Goal: Task Accomplishment & Management: Use online tool/utility

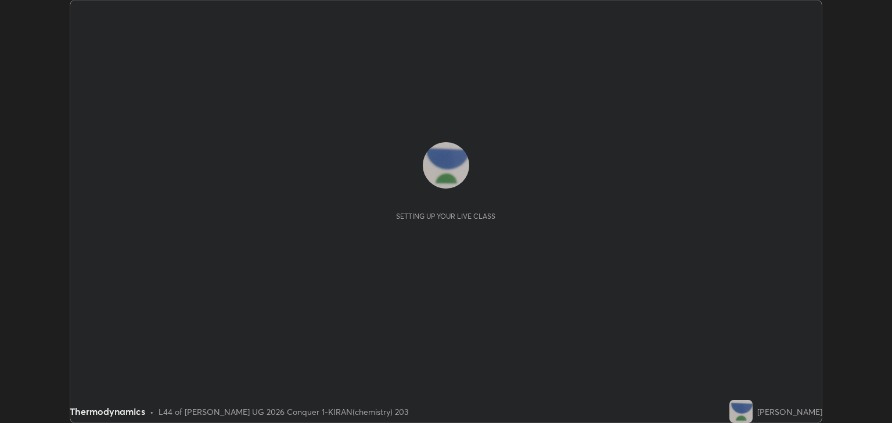
scroll to position [423, 892]
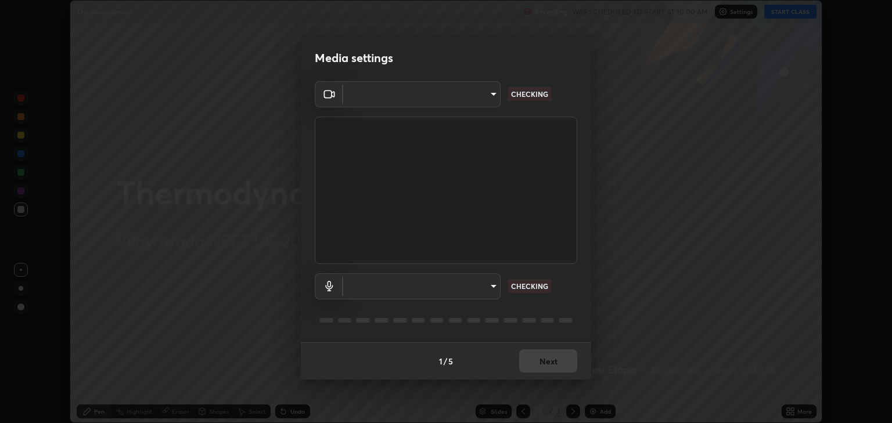
type input "18efe283419ebebb34f3f069735d570d1efa482ca5ebb0fbe8eacb96b6d22603"
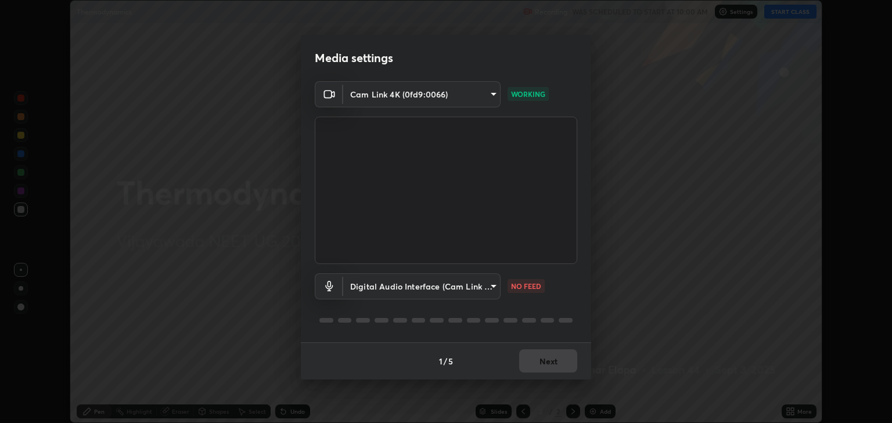
click at [491, 288] on body "Erase all Thermodynamics Recording WAS SCHEDULED TO START AT 10:00 AM Settings …" at bounding box center [446, 211] width 892 height 423
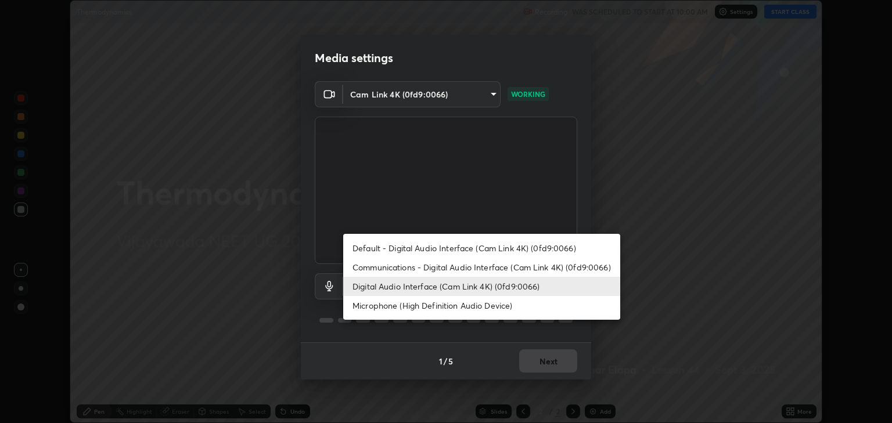
click at [429, 271] on li "Communications - Digital Audio Interface (Cam Link 4K) (0fd9:0066)" at bounding box center [481, 267] width 277 height 19
type input "communications"
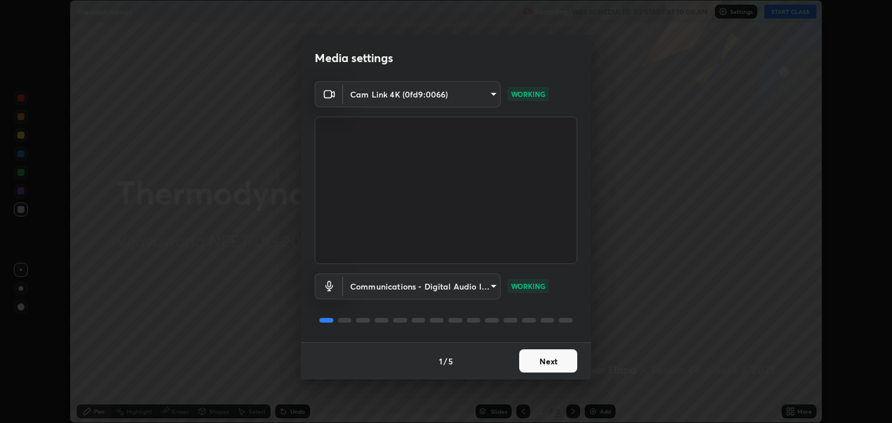
click at [564, 360] on button "Next" at bounding box center [548, 361] width 58 height 23
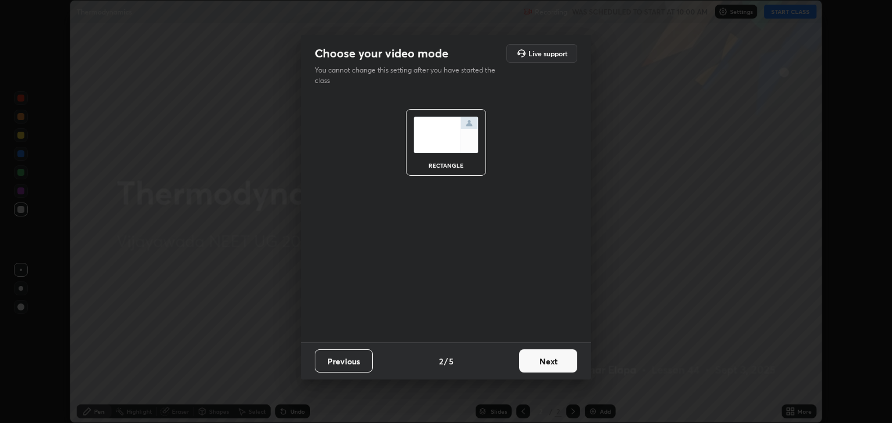
click at [564, 360] on button "Next" at bounding box center [548, 361] width 58 height 23
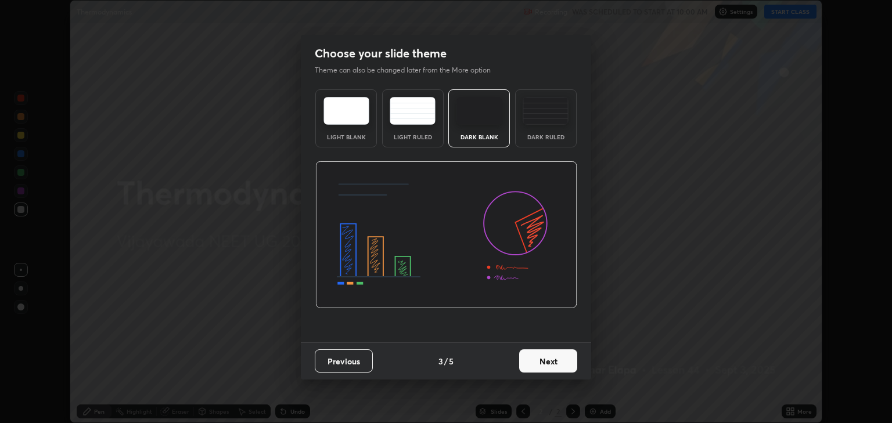
click at [574, 368] on button "Next" at bounding box center [548, 361] width 58 height 23
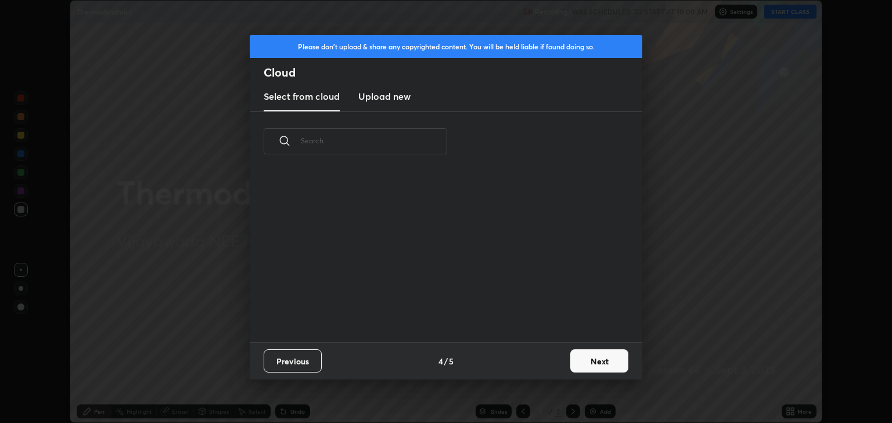
click at [588, 362] on button "Next" at bounding box center [599, 361] width 58 height 23
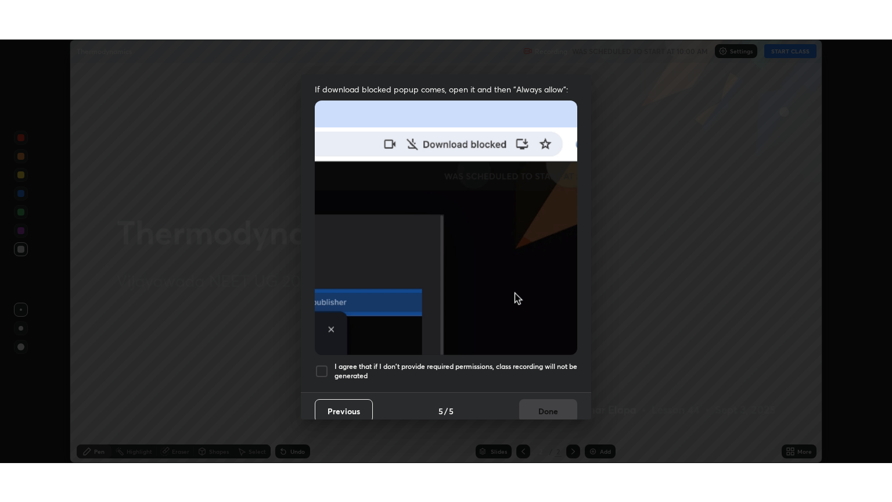
scroll to position [235, 0]
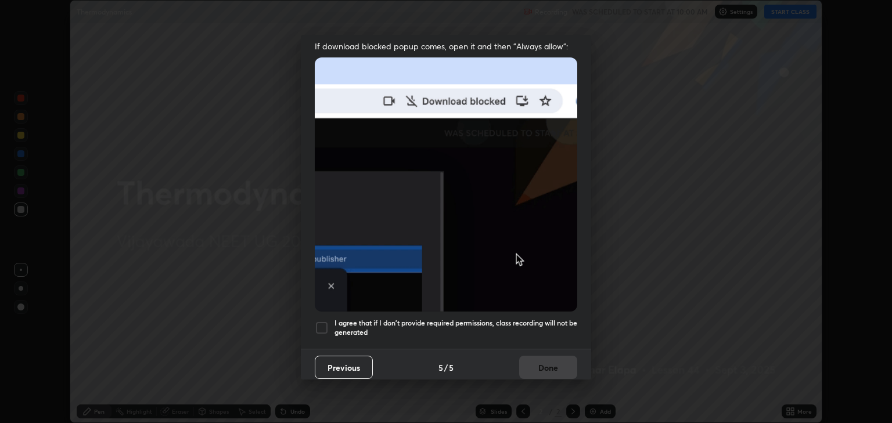
click at [330, 322] on div "I agree that if I don't provide required permissions, class recording will not …" at bounding box center [446, 328] width 263 height 14
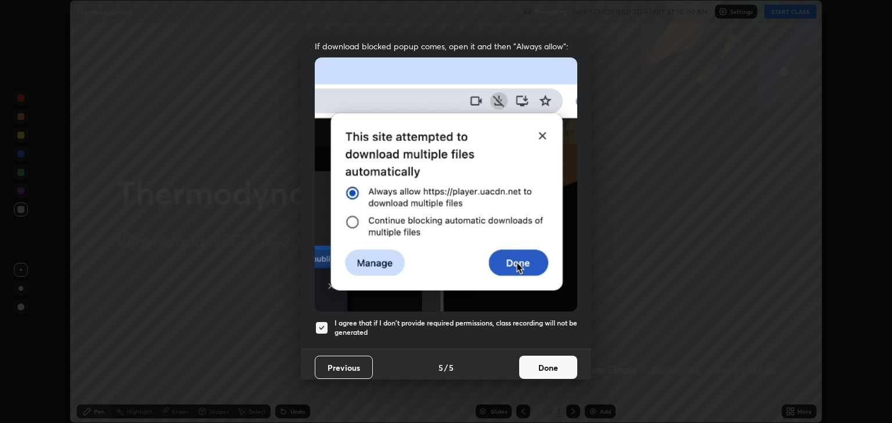
click at [540, 362] on button "Done" at bounding box center [548, 367] width 58 height 23
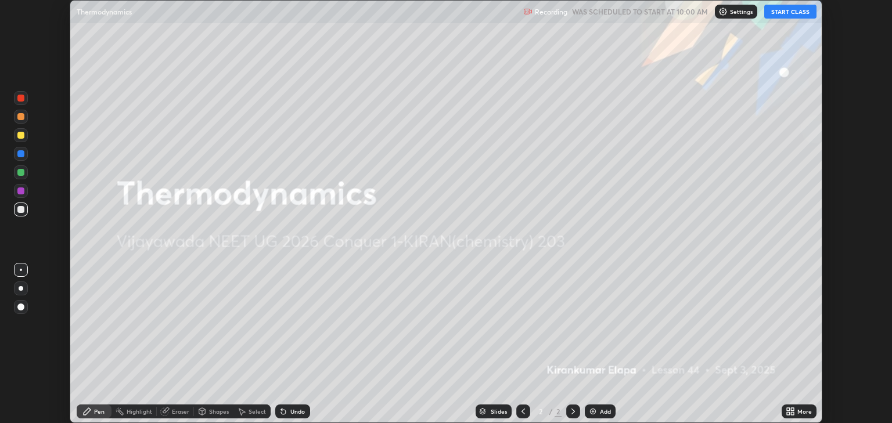
click at [790, 17] on button "START CLASS" at bounding box center [790, 12] width 52 height 14
click at [788, 410] on icon at bounding box center [788, 409] width 3 height 3
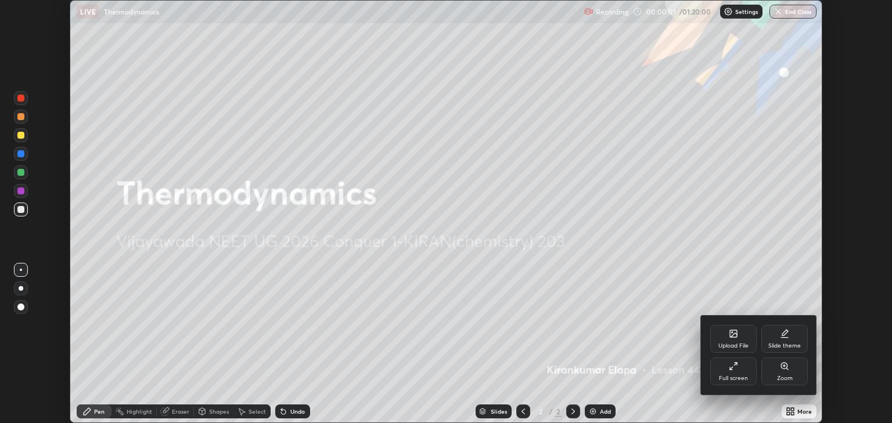
click at [733, 373] on div "Full screen" at bounding box center [733, 372] width 46 height 28
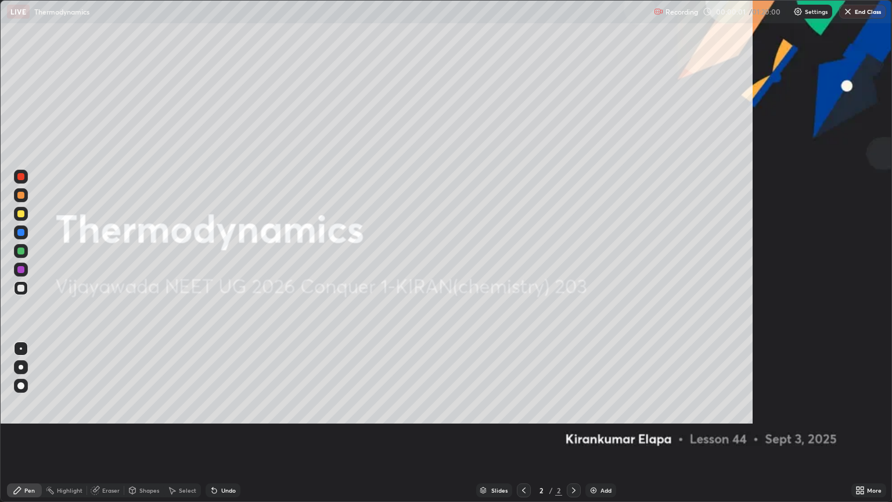
scroll to position [502, 892]
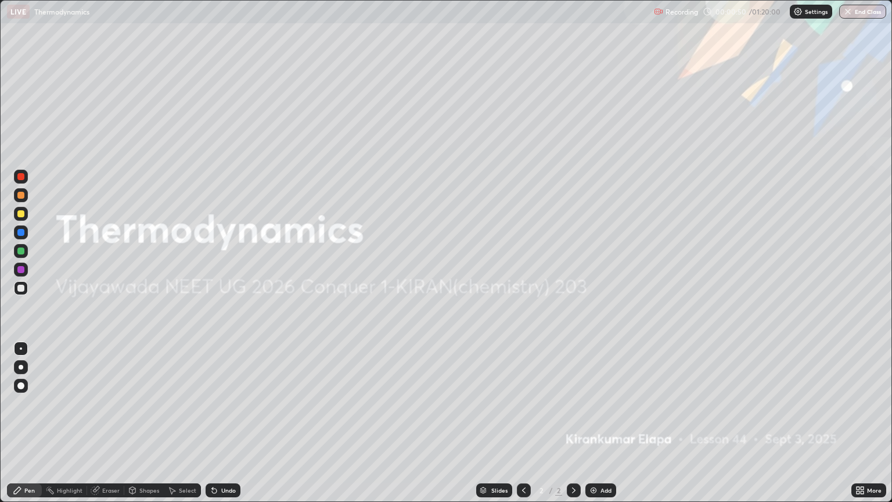
click at [25, 367] on div at bounding box center [21, 367] width 14 height 14
click at [25, 218] on div at bounding box center [21, 214] width 14 height 14
click at [598, 423] on div "Add" at bounding box center [600, 490] width 31 height 14
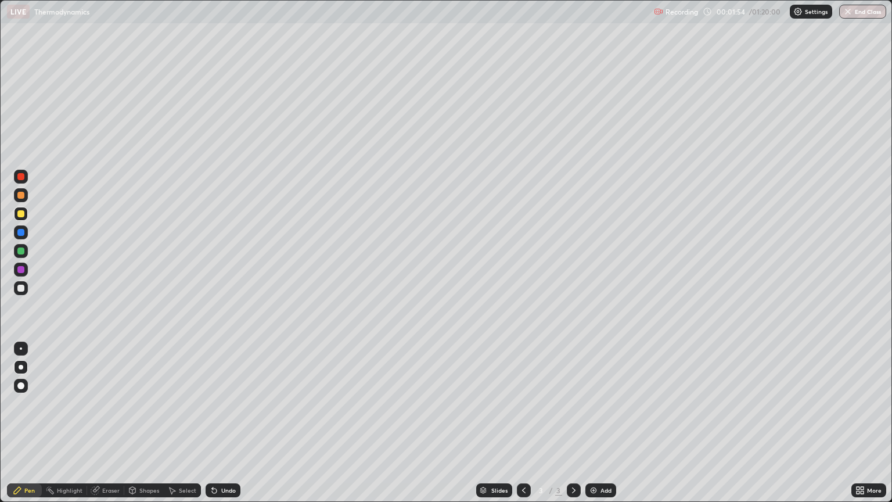
click at [21, 289] on div at bounding box center [20, 288] width 7 height 7
click at [602, 423] on div "Add" at bounding box center [606, 490] width 11 height 6
click at [19, 214] on div at bounding box center [20, 213] width 7 height 7
click at [23, 293] on div at bounding box center [21, 288] width 14 height 14
click at [606, 423] on div "Add" at bounding box center [606, 490] width 11 height 6
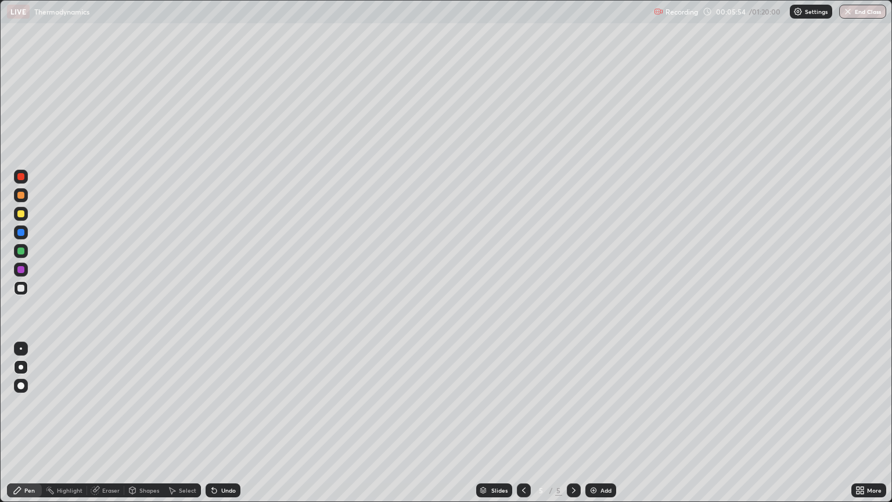
click at [21, 217] on div at bounding box center [20, 213] width 7 height 7
click at [25, 289] on div at bounding box center [21, 288] width 14 height 14
click at [225, 423] on div "Undo" at bounding box center [228, 490] width 15 height 6
click at [22, 250] on div at bounding box center [20, 250] width 7 height 7
click at [21, 214] on div at bounding box center [20, 213] width 7 height 7
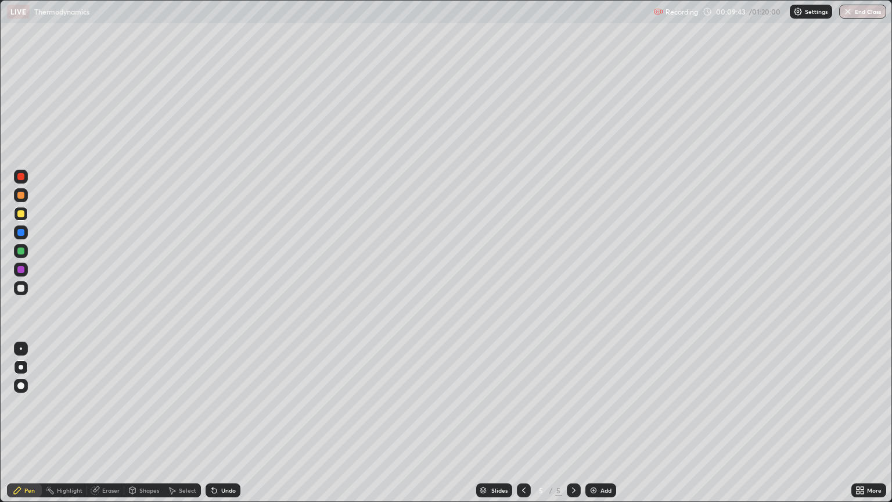
click at [608, 423] on div "Add" at bounding box center [606, 490] width 11 height 6
click at [22, 197] on div at bounding box center [20, 195] width 7 height 7
click at [21, 288] on div at bounding box center [20, 288] width 7 height 7
click at [19, 250] on div at bounding box center [20, 250] width 7 height 7
click at [20, 288] on div at bounding box center [20, 288] width 7 height 7
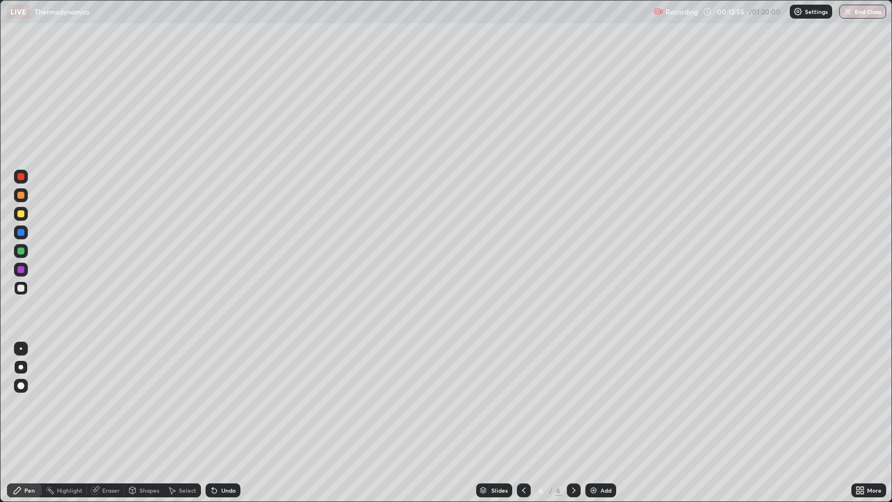
click at [18, 214] on div at bounding box center [20, 213] width 7 height 7
click at [601, 423] on div "Add" at bounding box center [606, 490] width 11 height 6
click at [27, 288] on div at bounding box center [21, 288] width 14 height 14
click at [24, 271] on div at bounding box center [20, 269] width 7 height 7
click at [585, 423] on div "Add" at bounding box center [600, 490] width 31 height 14
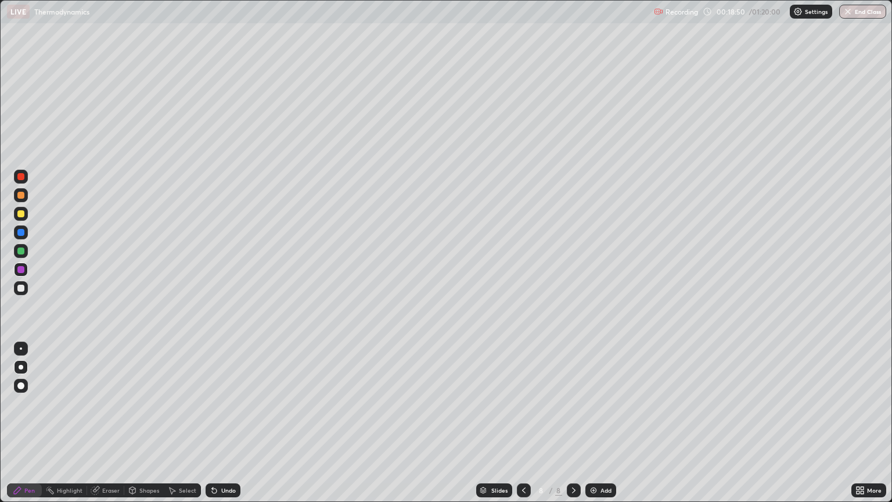
click at [23, 196] on div at bounding box center [20, 195] width 7 height 7
click at [25, 292] on div at bounding box center [21, 288] width 14 height 14
click at [21, 252] on div at bounding box center [20, 250] width 7 height 7
click at [20, 268] on div at bounding box center [20, 269] width 7 height 7
click at [21, 214] on div at bounding box center [20, 213] width 7 height 7
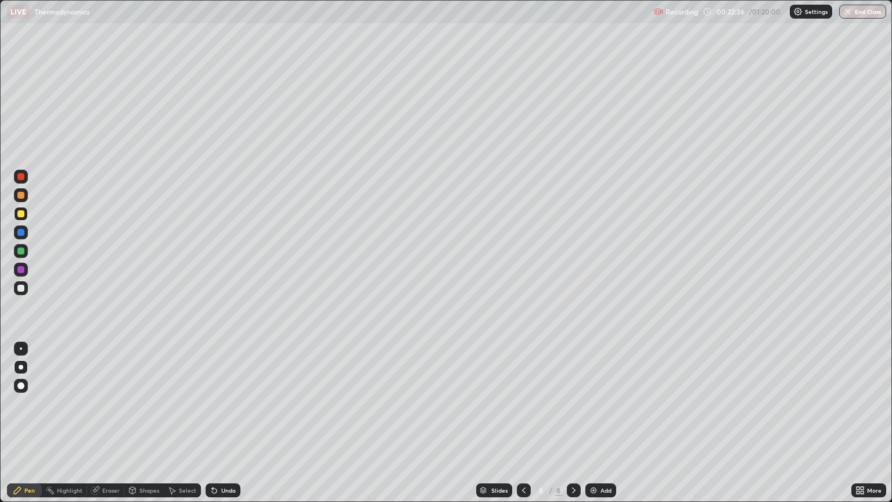
click at [593, 423] on img at bounding box center [593, 490] width 9 height 9
click at [26, 199] on div at bounding box center [21, 195] width 14 height 14
click at [20, 288] on div at bounding box center [20, 288] width 7 height 7
click at [596, 423] on img at bounding box center [593, 490] width 9 height 9
click at [23, 214] on div at bounding box center [20, 213] width 7 height 7
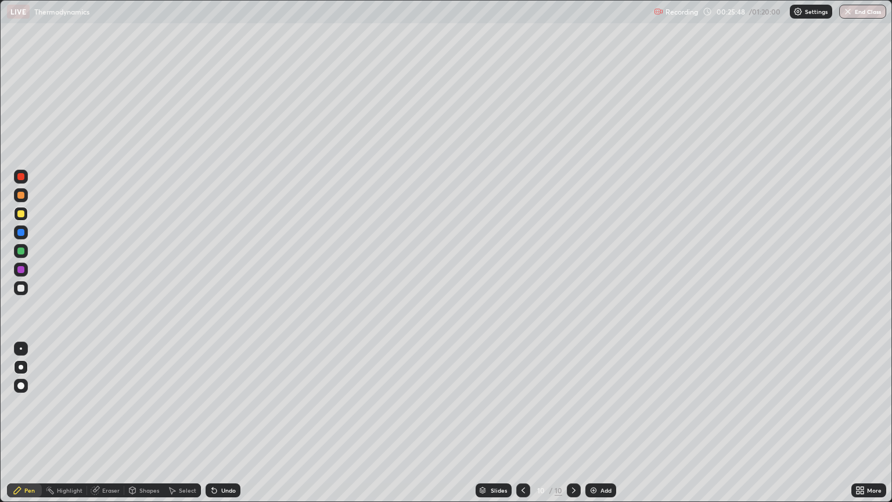
click at [21, 289] on div at bounding box center [20, 288] width 7 height 7
click at [218, 423] on div "Undo" at bounding box center [223, 490] width 35 height 14
click at [603, 423] on div "Add" at bounding box center [606, 490] width 11 height 6
click at [27, 217] on div at bounding box center [21, 214] width 14 height 14
click at [22, 292] on div at bounding box center [21, 288] width 14 height 14
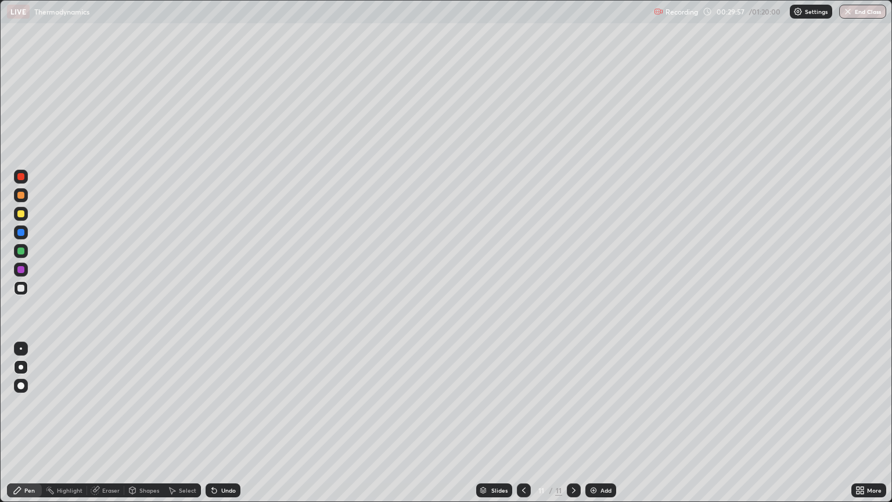
click at [20, 252] on div at bounding box center [20, 250] width 7 height 7
click at [25, 196] on div at bounding box center [21, 195] width 14 height 14
click at [595, 423] on img at bounding box center [593, 490] width 9 height 9
click at [23, 287] on div at bounding box center [20, 288] width 7 height 7
click at [22, 253] on div at bounding box center [20, 250] width 7 height 7
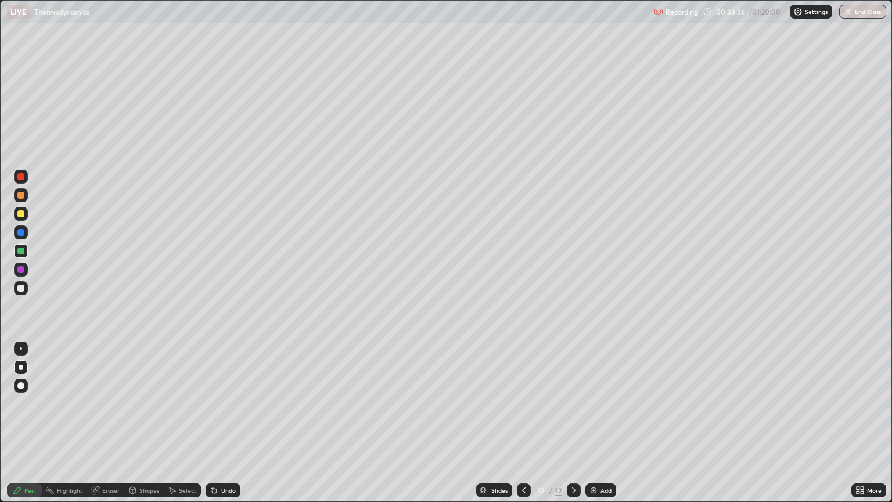
click at [23, 218] on div at bounding box center [21, 214] width 14 height 14
click at [21, 235] on div at bounding box center [20, 232] width 7 height 7
click at [21, 270] on div at bounding box center [20, 269] width 7 height 7
click at [522, 423] on icon at bounding box center [523, 490] width 3 height 6
click at [524, 423] on icon at bounding box center [523, 490] width 9 height 9
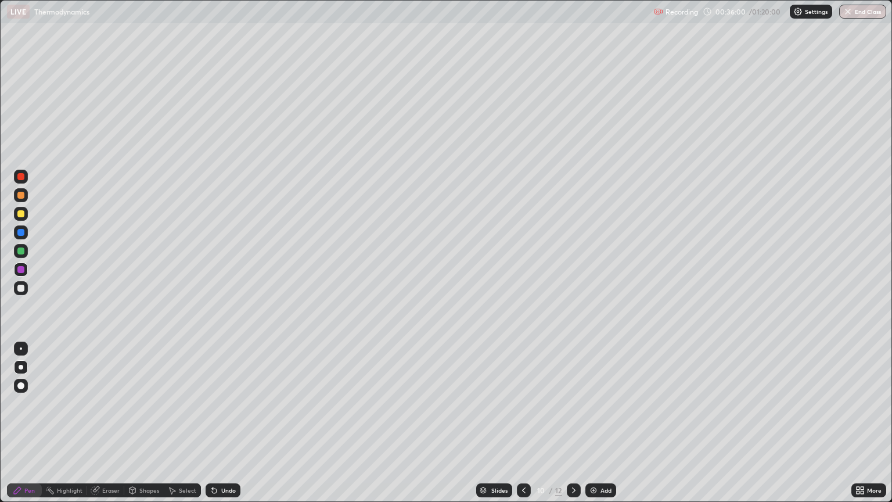
click at [527, 423] on icon at bounding box center [523, 490] width 9 height 9
click at [527, 423] on div at bounding box center [524, 490] width 14 height 14
click at [523, 423] on icon at bounding box center [523, 490] width 9 height 9
click at [530, 423] on div at bounding box center [524, 490] width 14 height 14
click at [529, 423] on div at bounding box center [524, 490] width 14 height 14
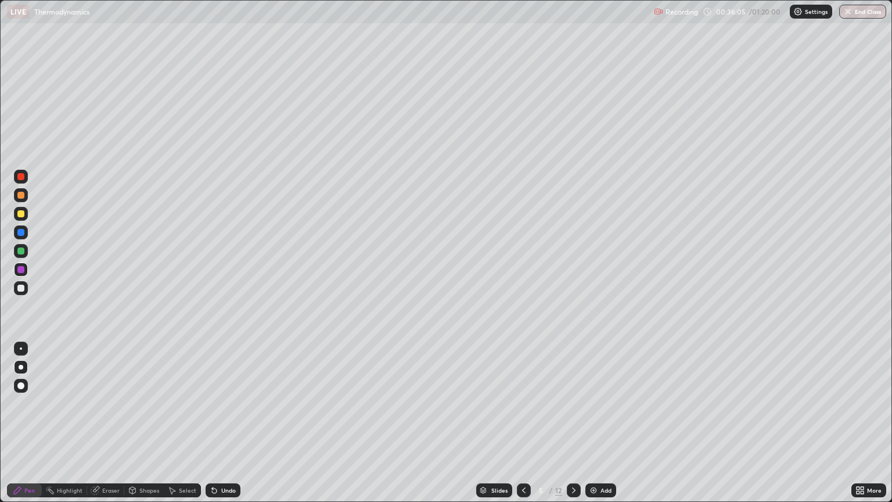
click at [527, 423] on div at bounding box center [524, 490] width 14 height 14
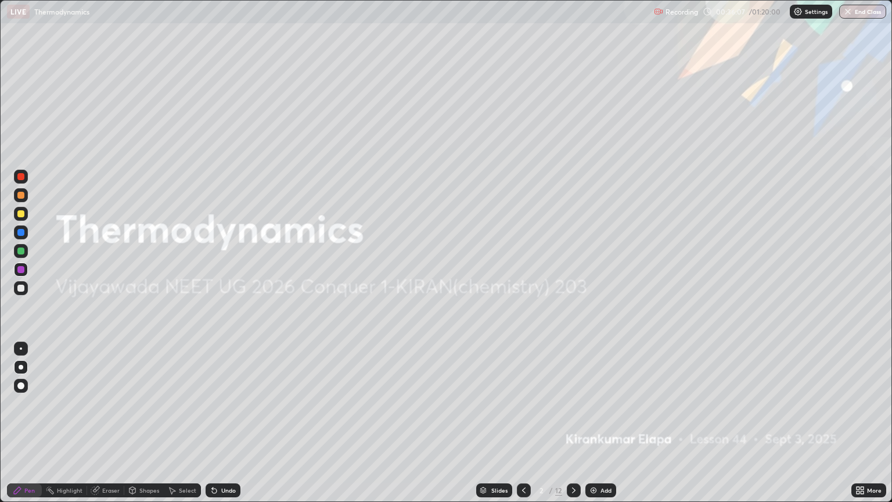
click at [573, 423] on icon at bounding box center [573, 490] width 9 height 9
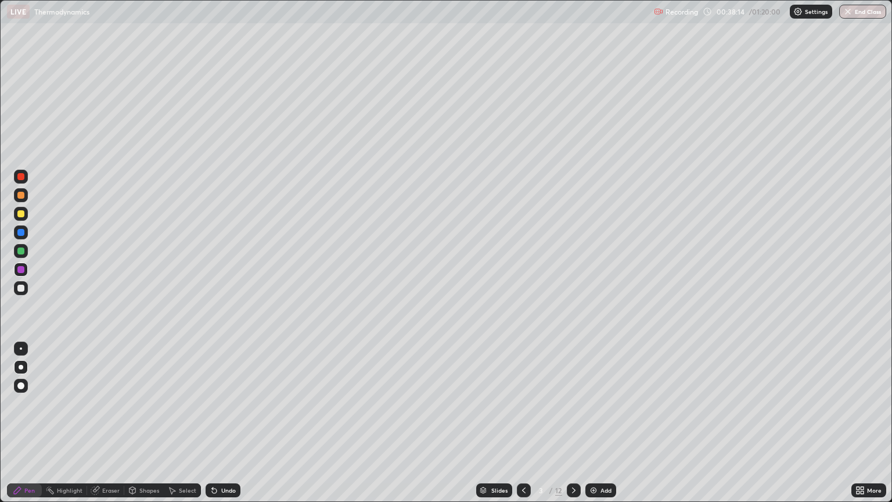
click at [577, 423] on icon at bounding box center [573, 490] width 9 height 9
click at [573, 423] on icon at bounding box center [573, 490] width 9 height 9
click at [577, 423] on icon at bounding box center [573, 490] width 9 height 9
click at [577, 423] on div at bounding box center [574, 490] width 14 height 14
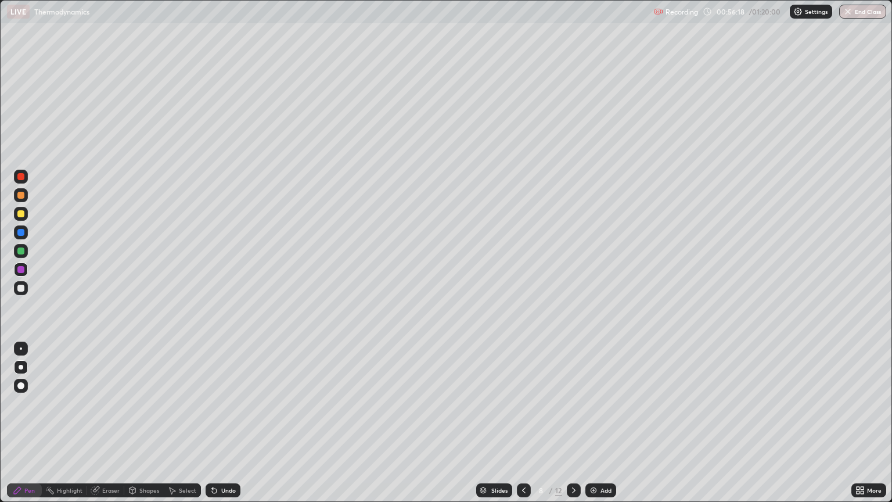
click at [577, 423] on icon at bounding box center [573, 490] width 9 height 9
click at [573, 423] on icon at bounding box center [573, 490] width 9 height 9
click at [577, 423] on icon at bounding box center [573, 490] width 9 height 9
click at [523, 423] on icon at bounding box center [523, 490] width 9 height 9
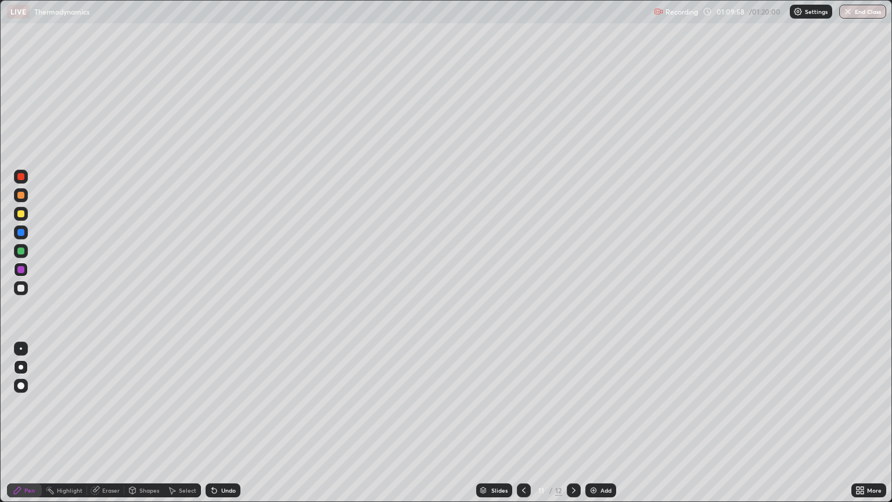
click at [523, 423] on icon at bounding box center [523, 490] width 9 height 9
click at [525, 423] on div at bounding box center [524, 490] width 14 height 14
click at [574, 423] on icon at bounding box center [573, 490] width 9 height 9
click at [860, 15] on button "End Class" at bounding box center [862, 12] width 47 height 14
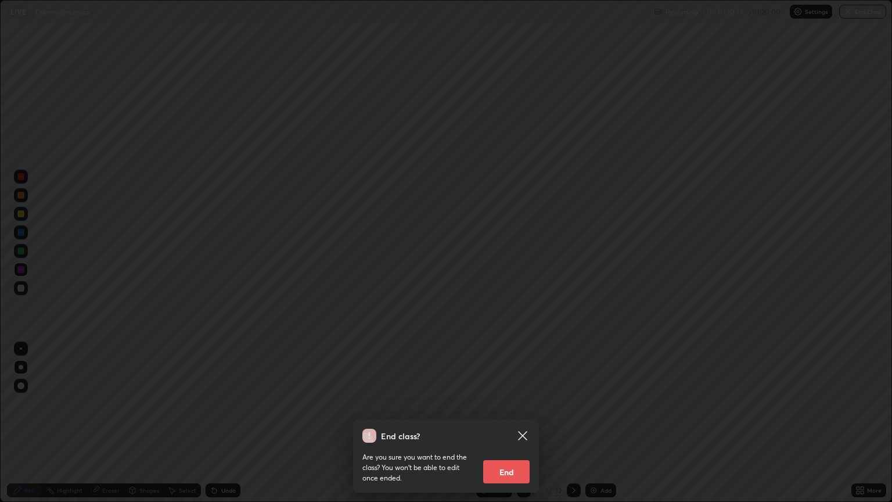
click at [522, 423] on button "End" at bounding box center [506, 471] width 46 height 23
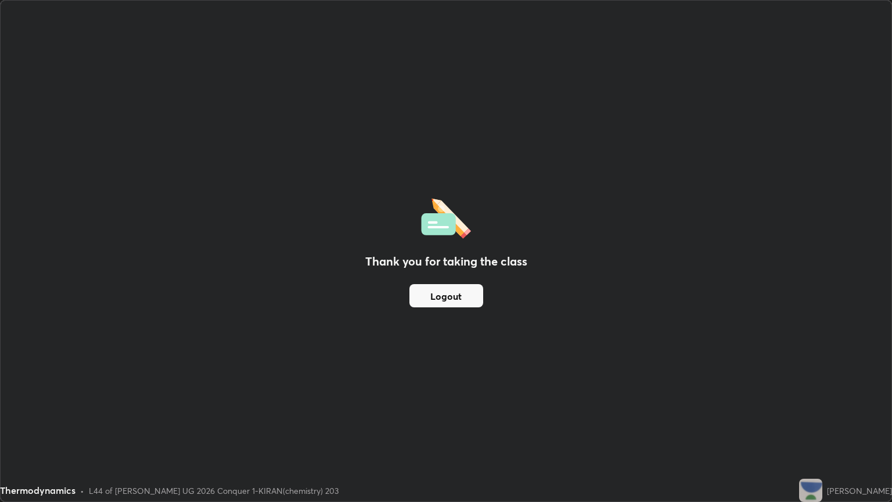
click at [472, 290] on button "Logout" at bounding box center [446, 295] width 74 height 23
